Goal: Check status: Check status

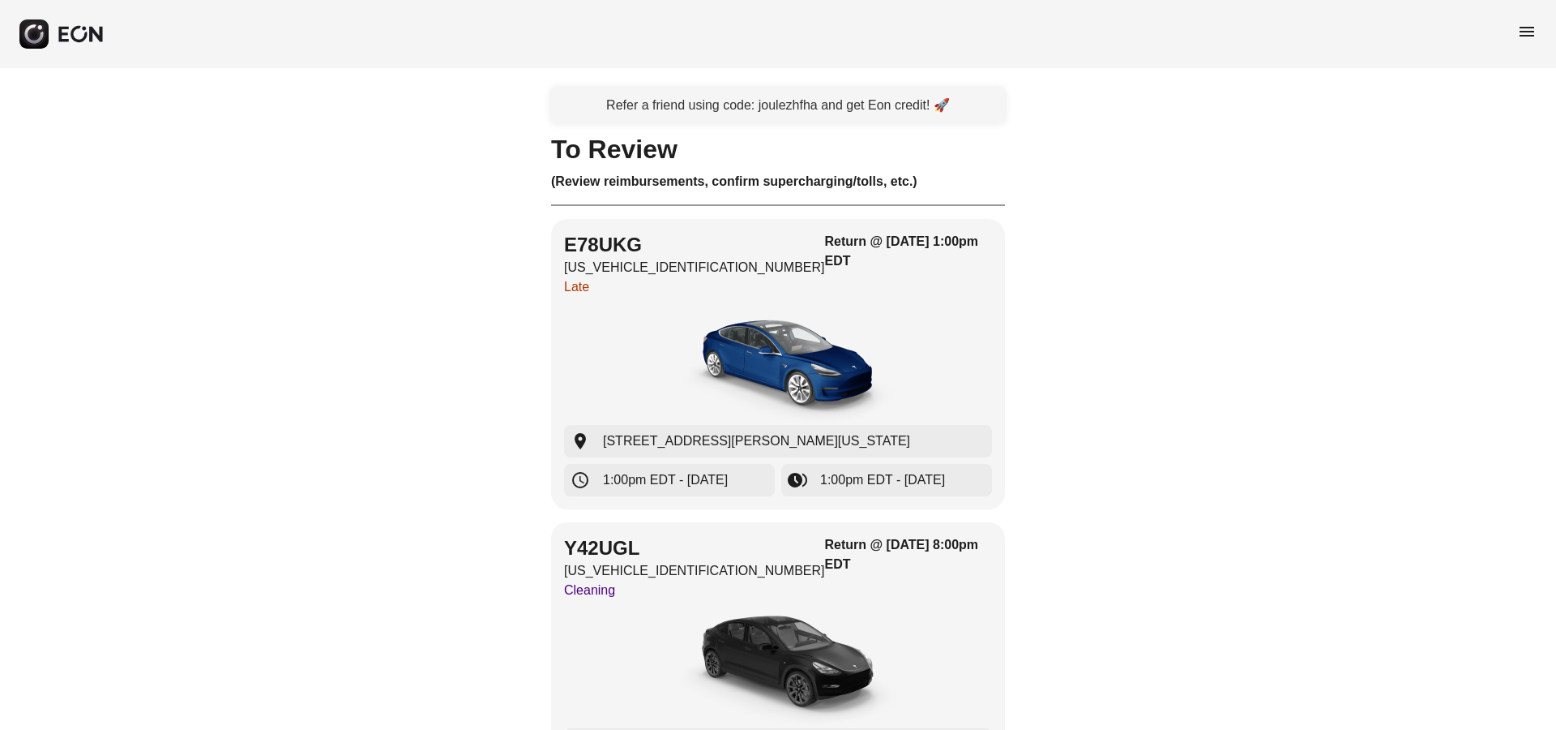
click at [1526, 33] on span "menu" at bounding box center [1527, 31] width 19 height 19
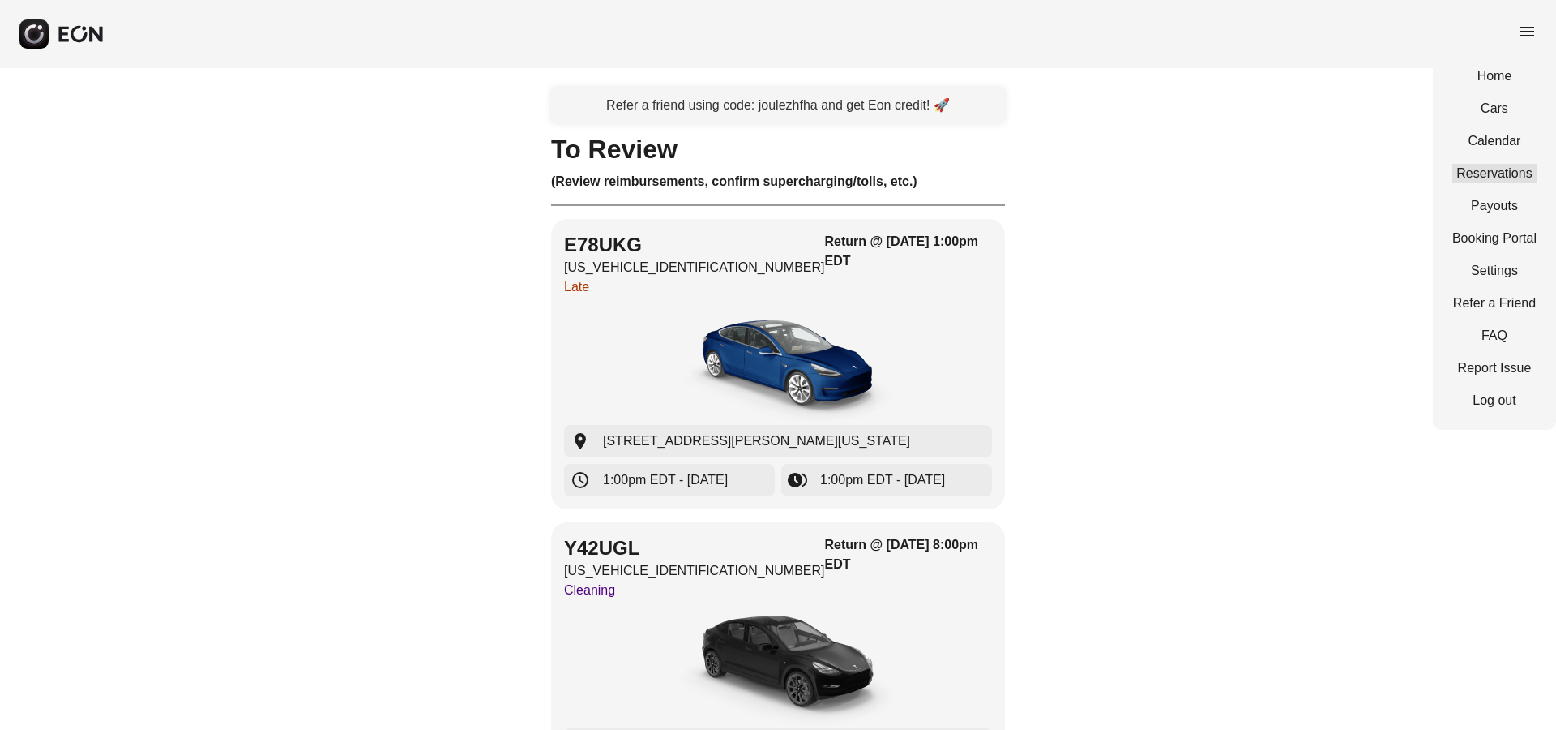
click at [1491, 169] on link "Reservations" at bounding box center [1495, 173] width 84 height 19
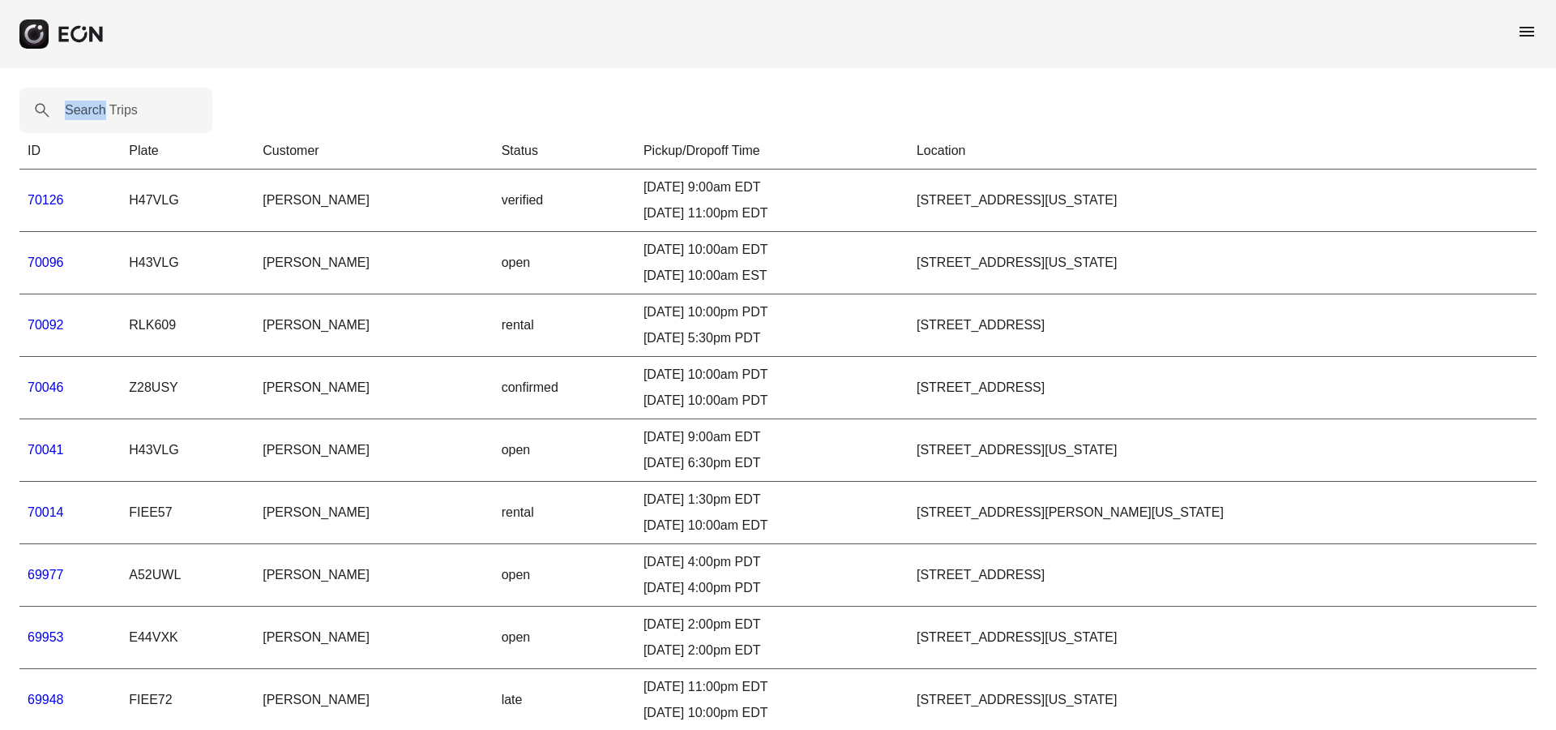
click at [98, 111] on label "Search Trips" at bounding box center [101, 110] width 73 height 19
click at [98, 111] on Trips "Search Trips" at bounding box center [115, 110] width 193 height 45
click at [98, 111] on label "Search Trips" at bounding box center [101, 110] width 73 height 19
click at [98, 111] on Trips "Search Trips" at bounding box center [115, 110] width 193 height 45
paste Trips "*****"
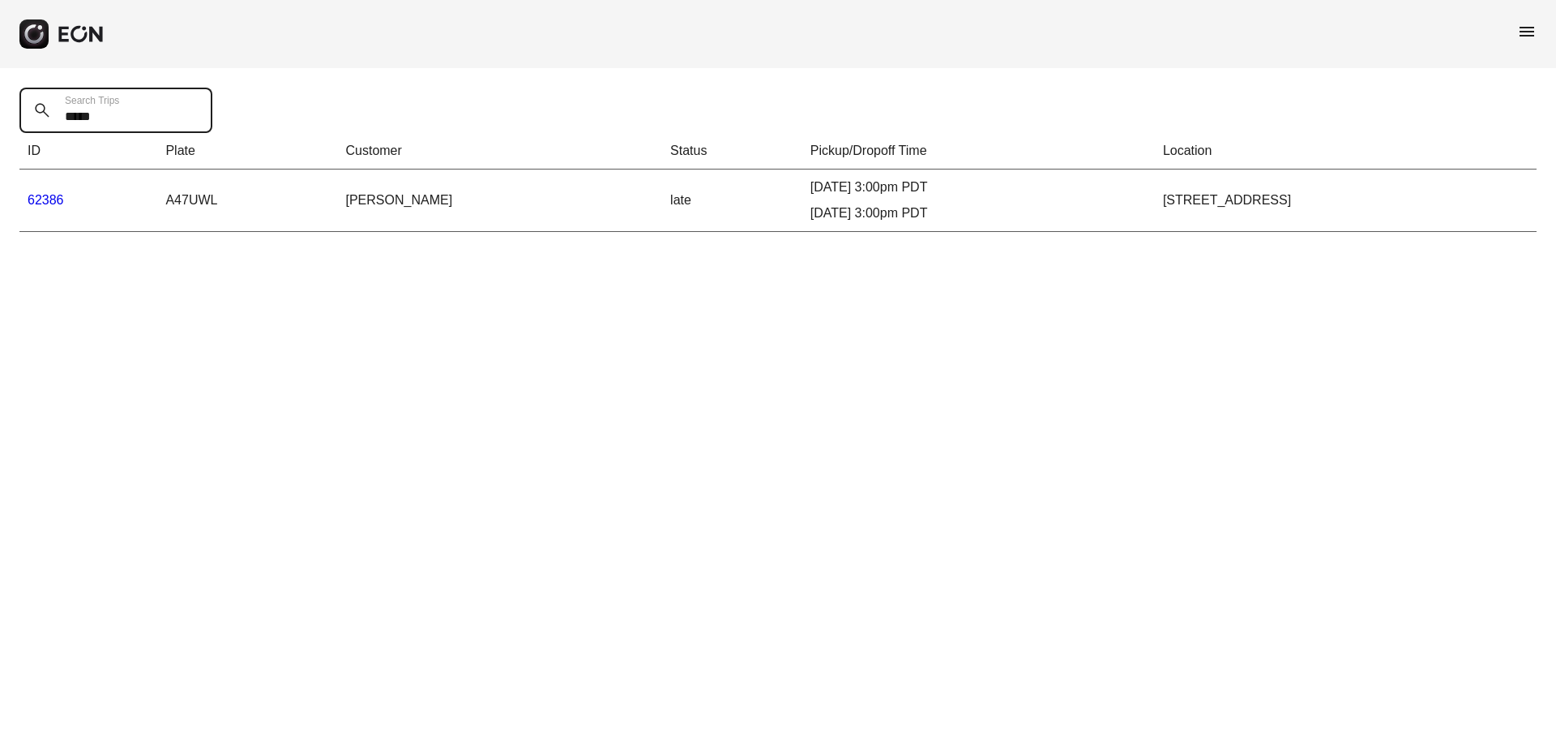
type Trips "*****"
click at [54, 198] on link "62386" at bounding box center [46, 200] width 36 height 14
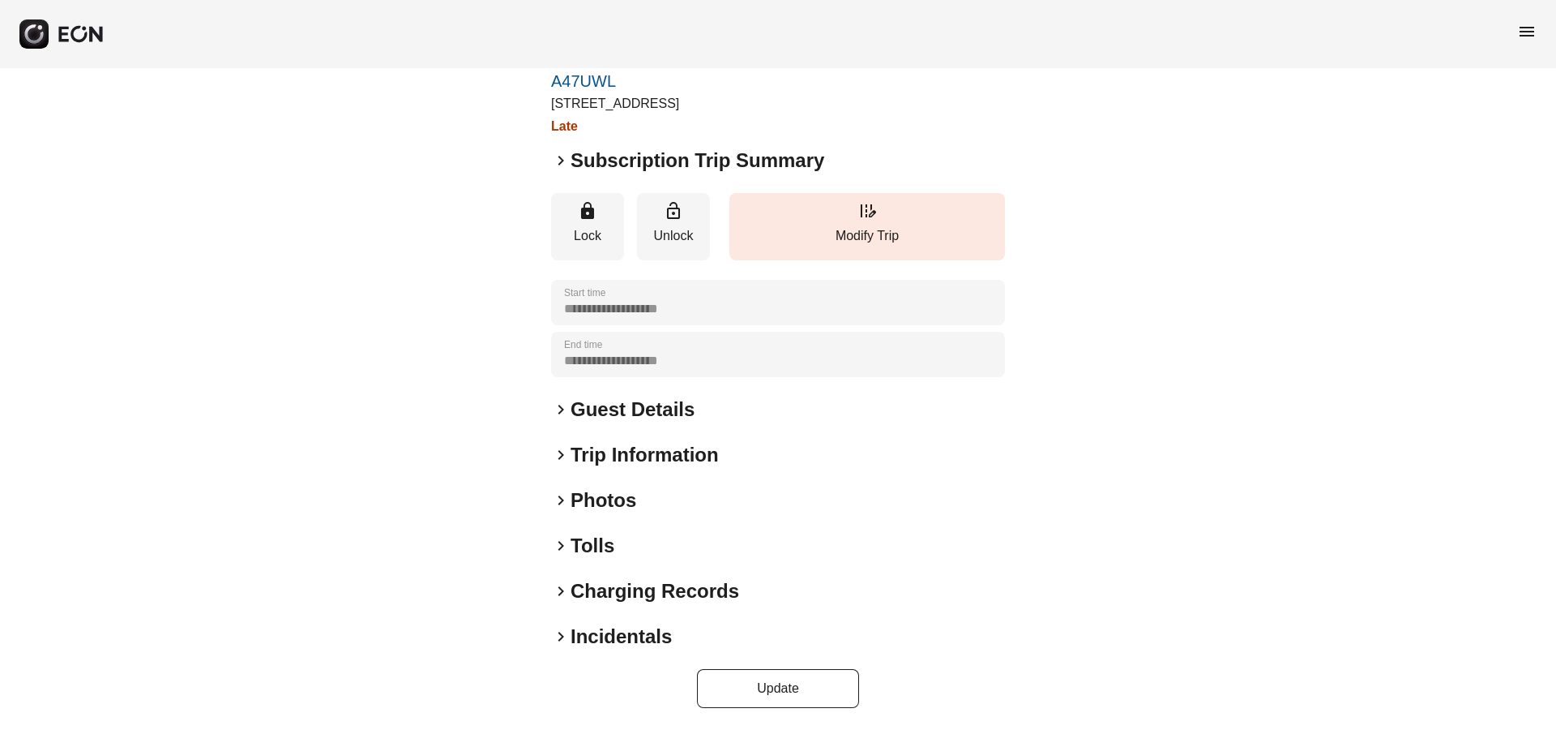
scroll to position [79, 0]
click at [561, 636] on span "keyboard_arrow_right" at bounding box center [560, 634] width 19 height 19
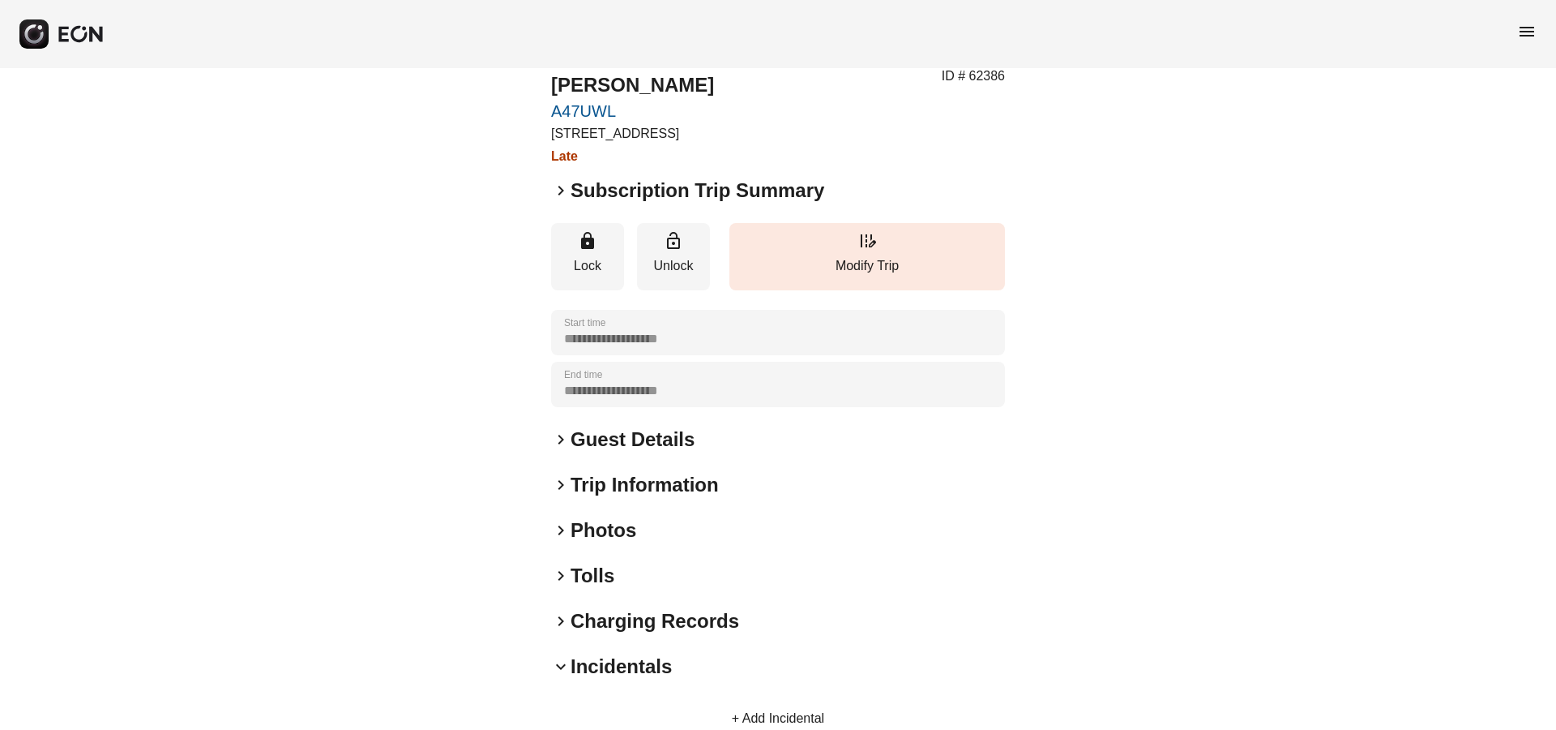
scroll to position [0, 0]
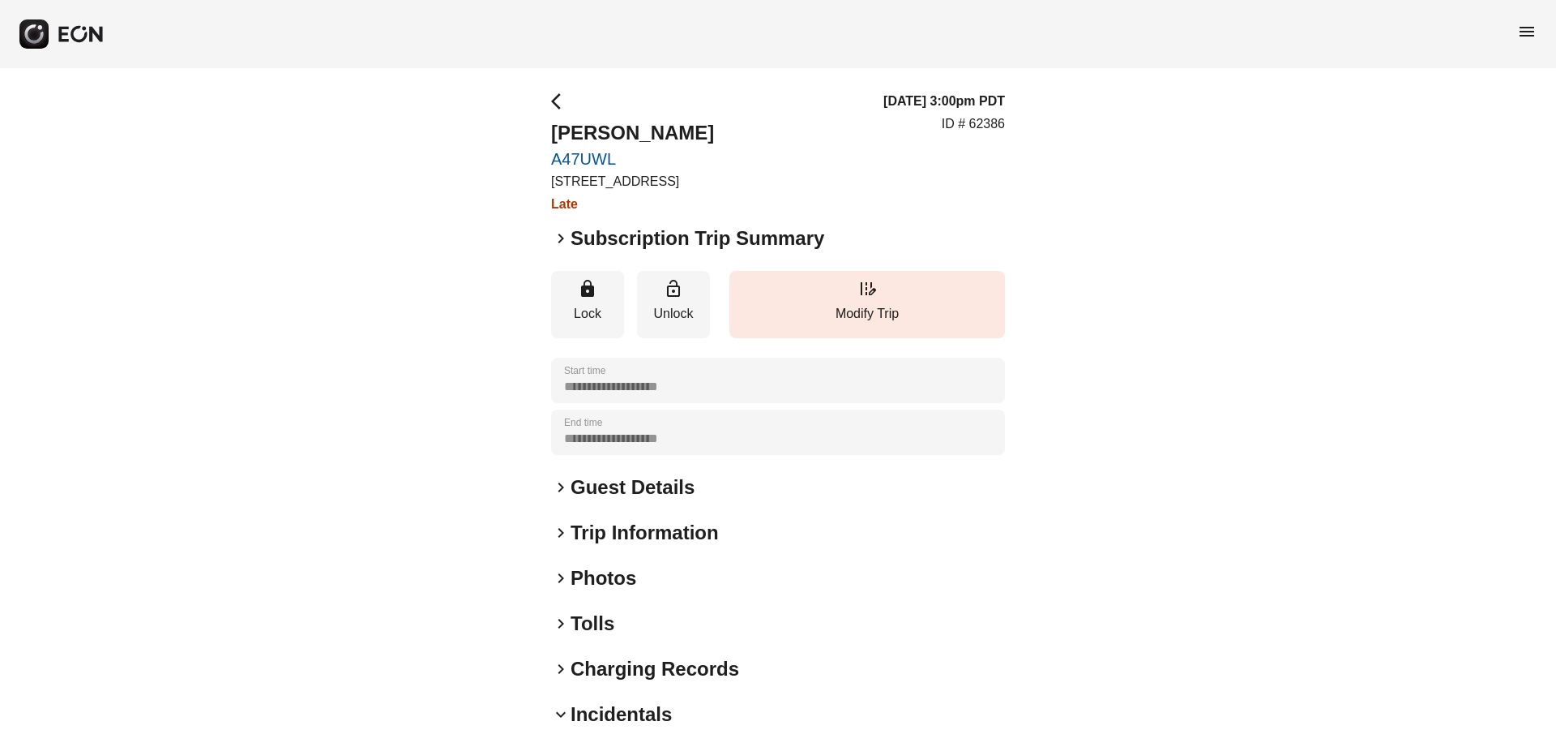
click at [564, 108] on span "arrow_back_ios" at bounding box center [560, 101] width 19 height 19
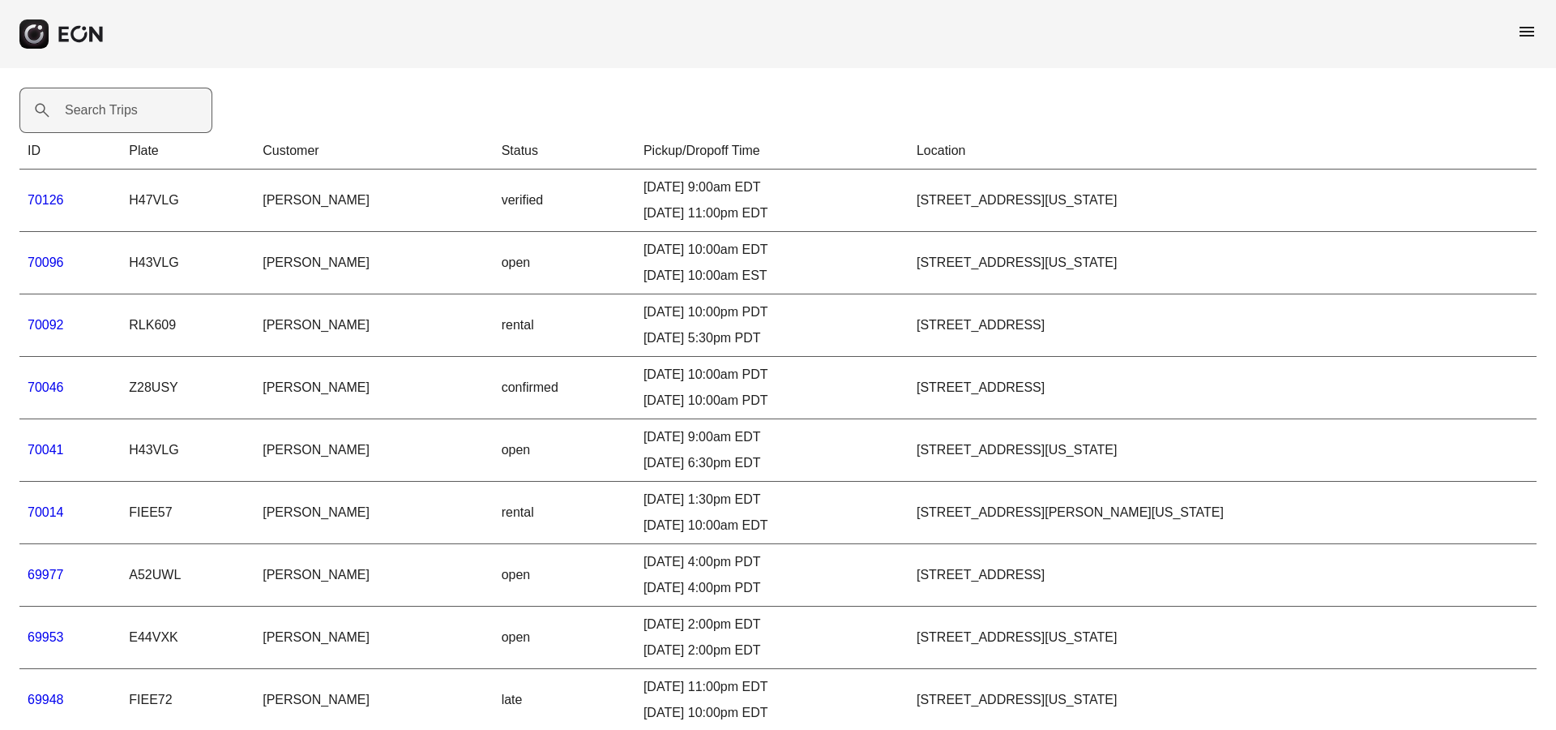
click at [94, 110] on label "Search Trips" at bounding box center [101, 110] width 73 height 19
click at [94, 110] on Trips "Search Trips" at bounding box center [115, 110] width 193 height 45
paste Trips "*****"
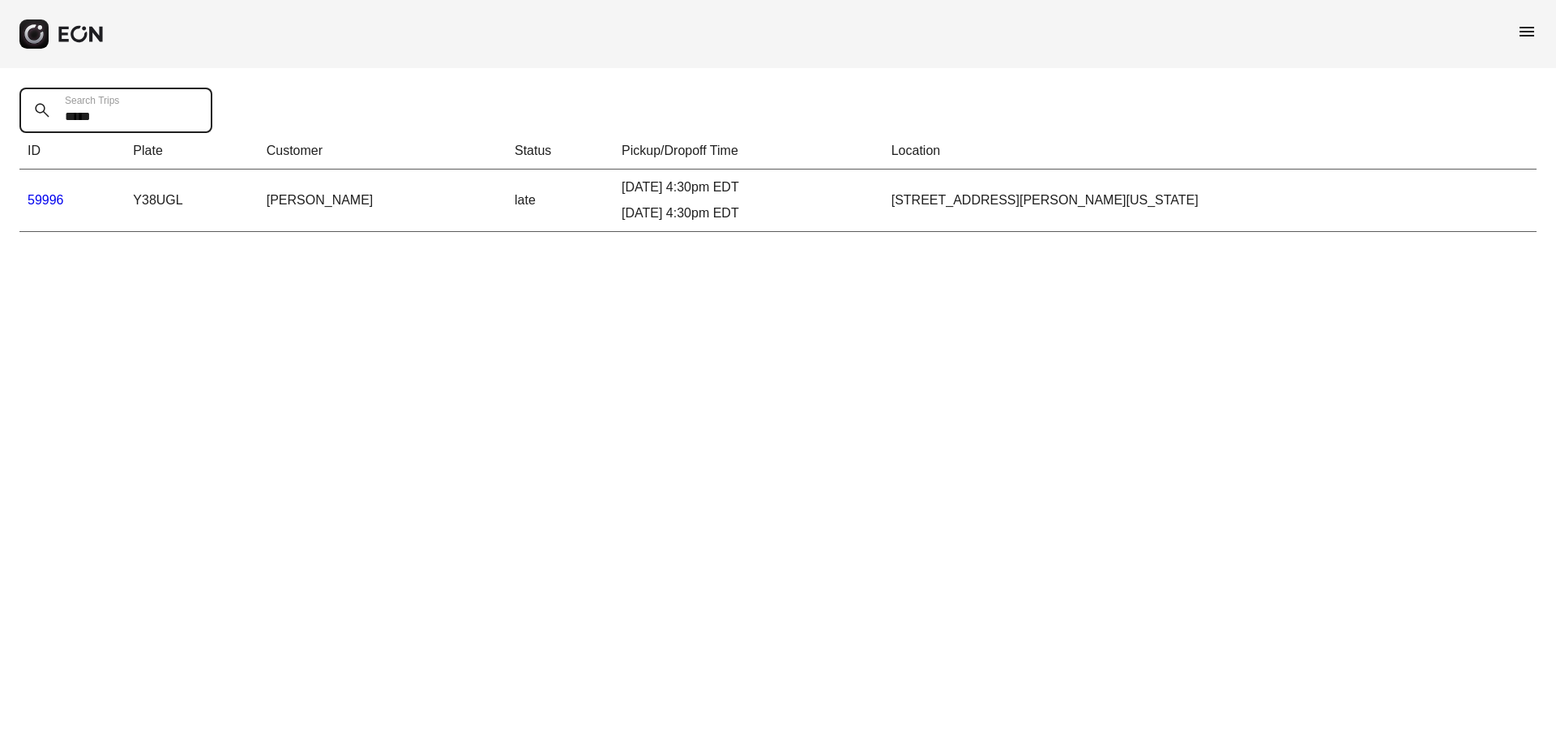
type Trips "*****"
click at [48, 202] on link "59996" at bounding box center [46, 200] width 36 height 14
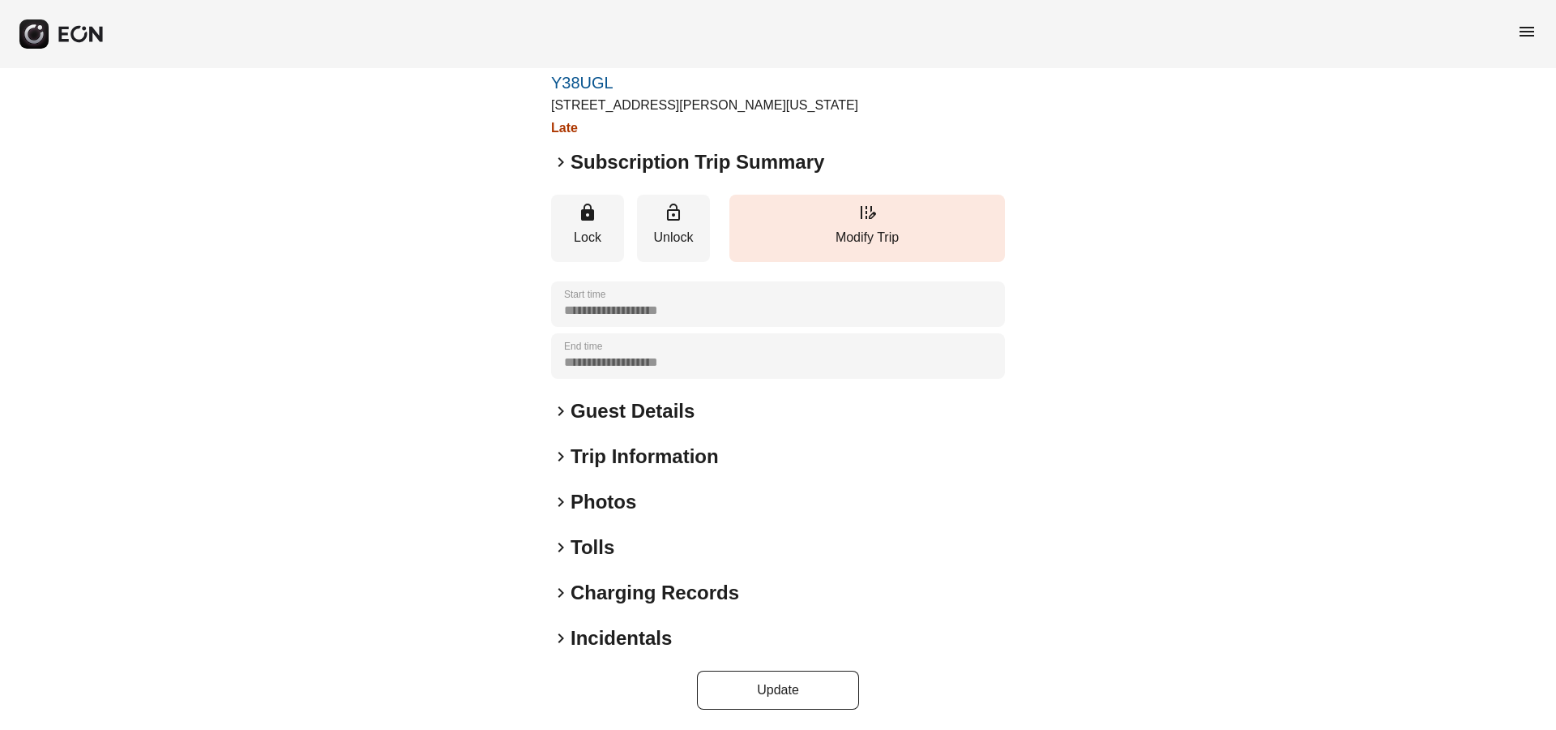
scroll to position [79, 0]
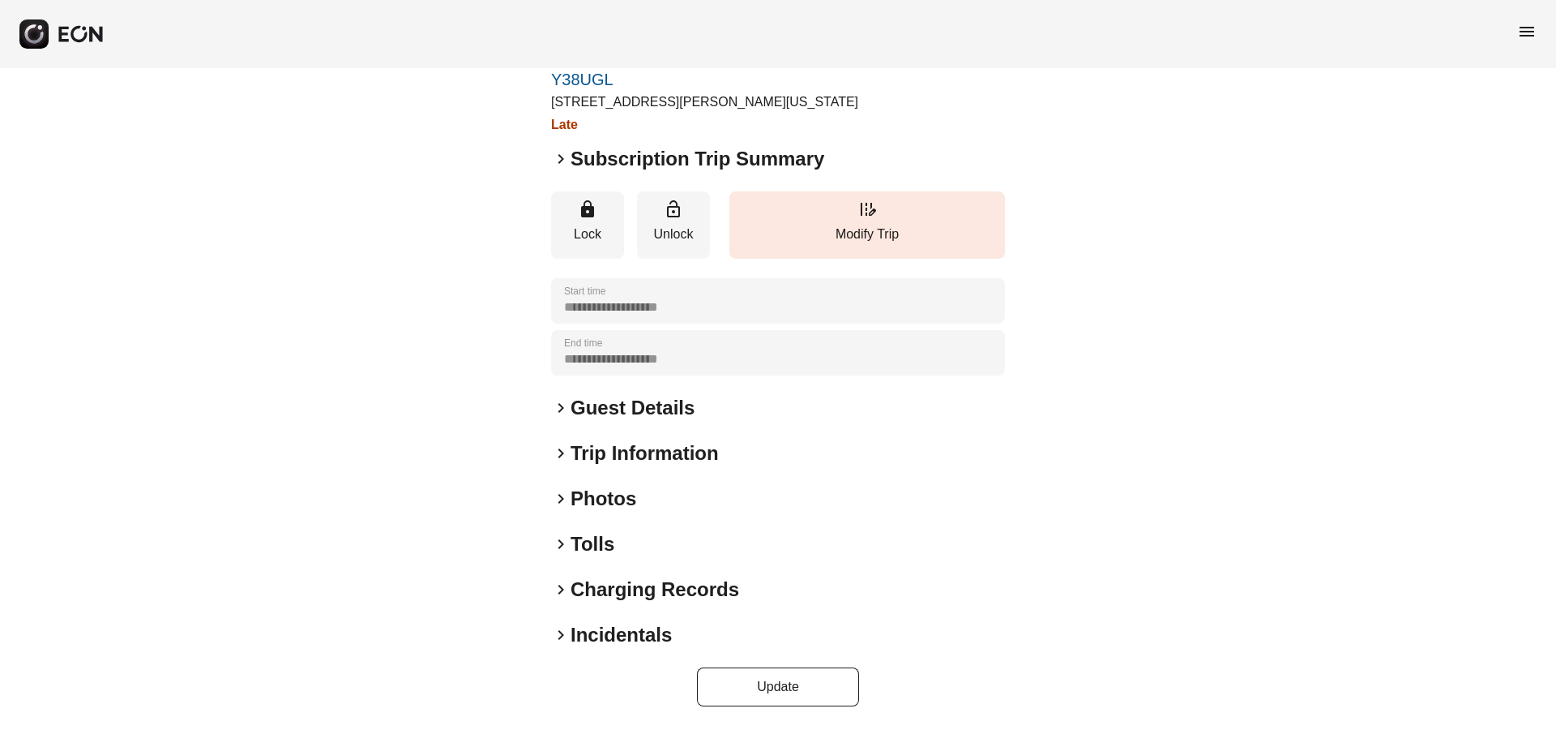
click at [560, 636] on span "keyboard_arrow_right" at bounding box center [560, 634] width 19 height 19
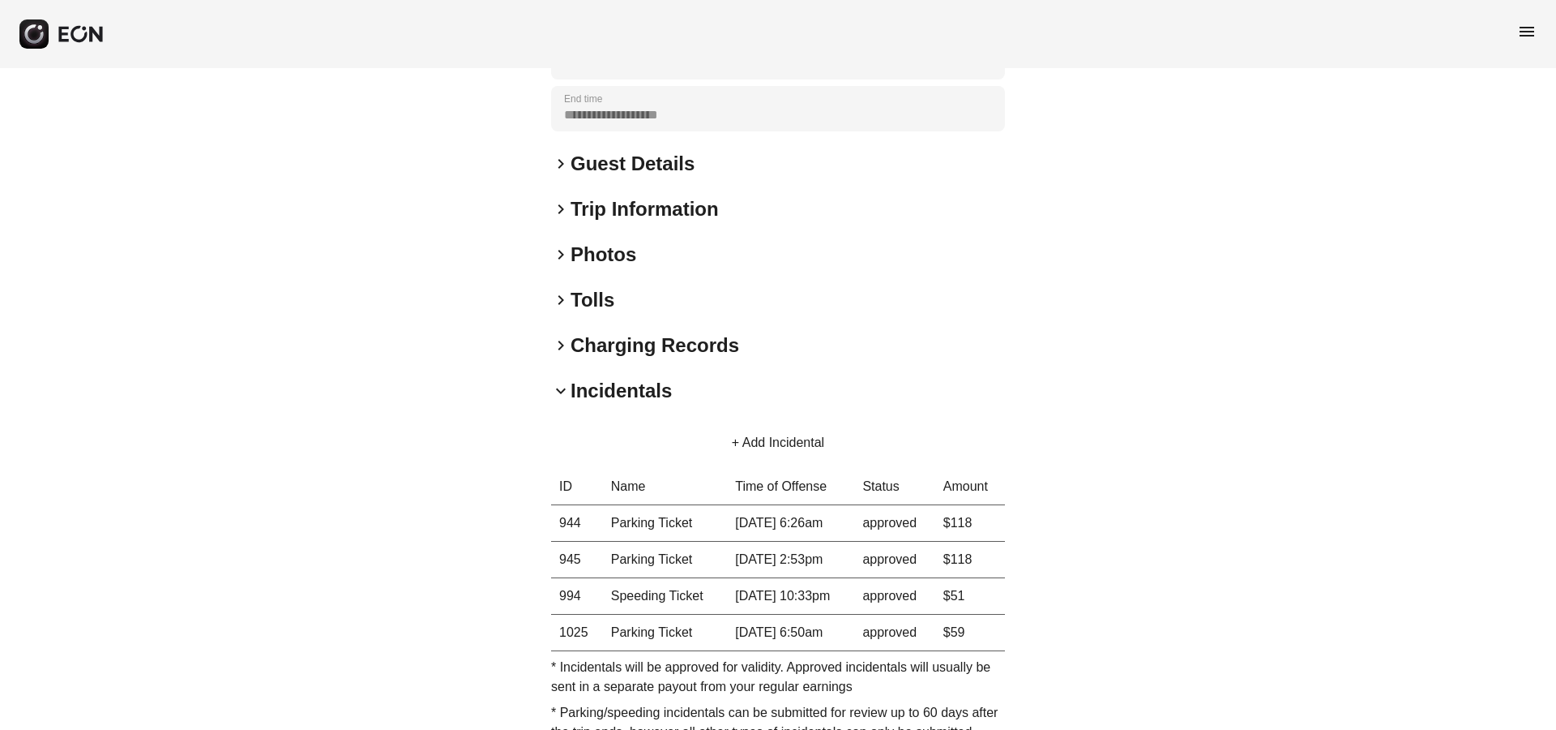
scroll to position [443, 0]
